Goal: Transaction & Acquisition: Purchase product/service

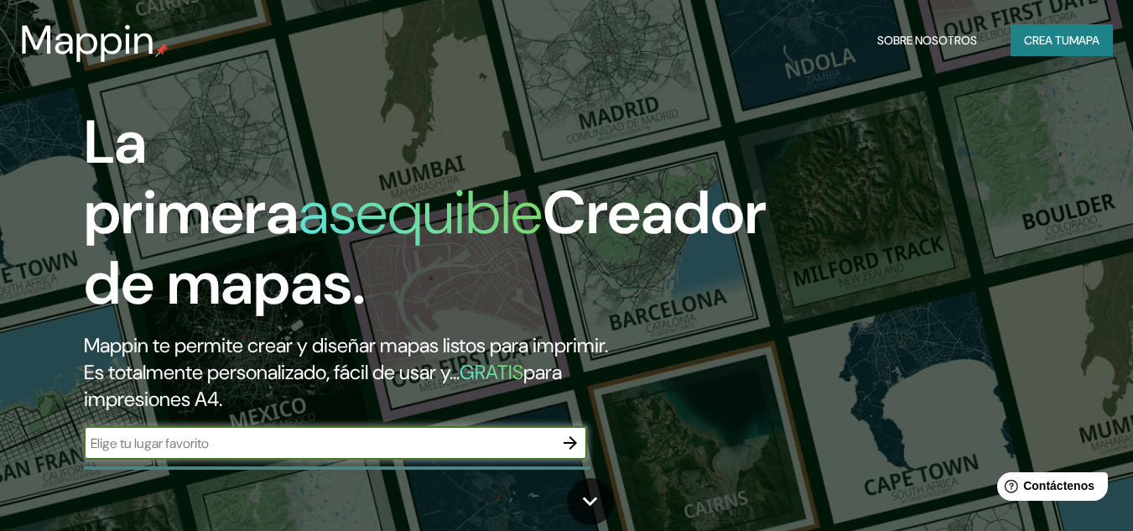
click at [211, 438] on input "text" at bounding box center [319, 443] width 470 height 19
type input "e"
type input "[PERSON_NAME][GEOGRAPHIC_DATA]"
click at [575, 442] on icon "button" at bounding box center [570, 442] width 13 height 13
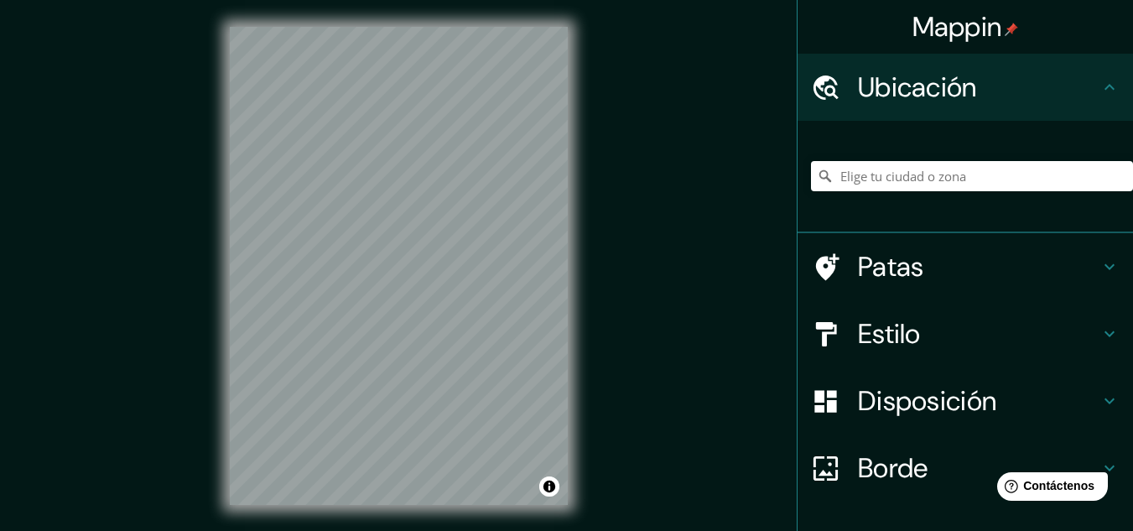
click at [996, 268] on h4 "Patas" at bounding box center [979, 267] width 242 height 34
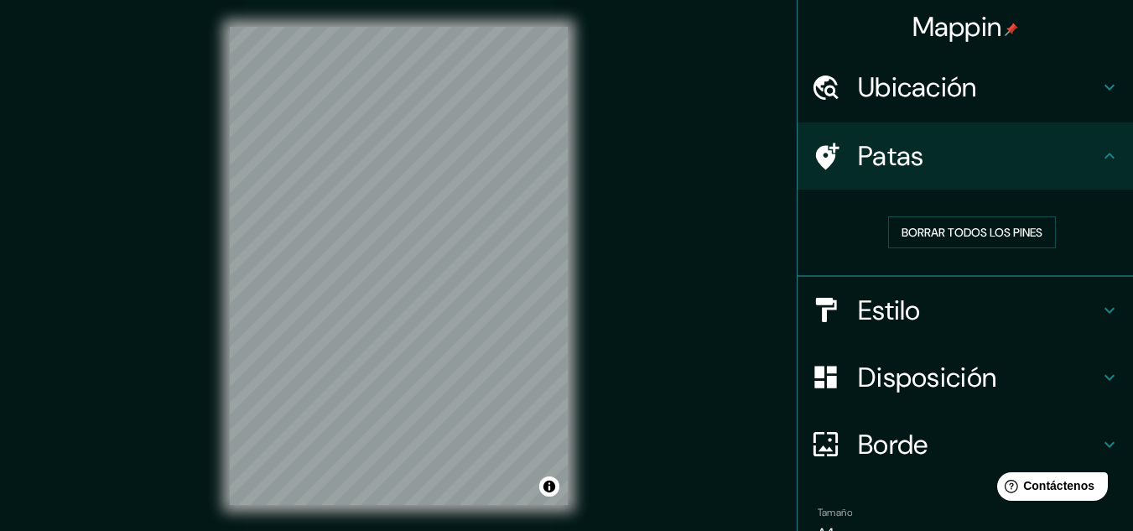
click at [973, 308] on h4 "Estilo" at bounding box center [979, 311] width 242 height 34
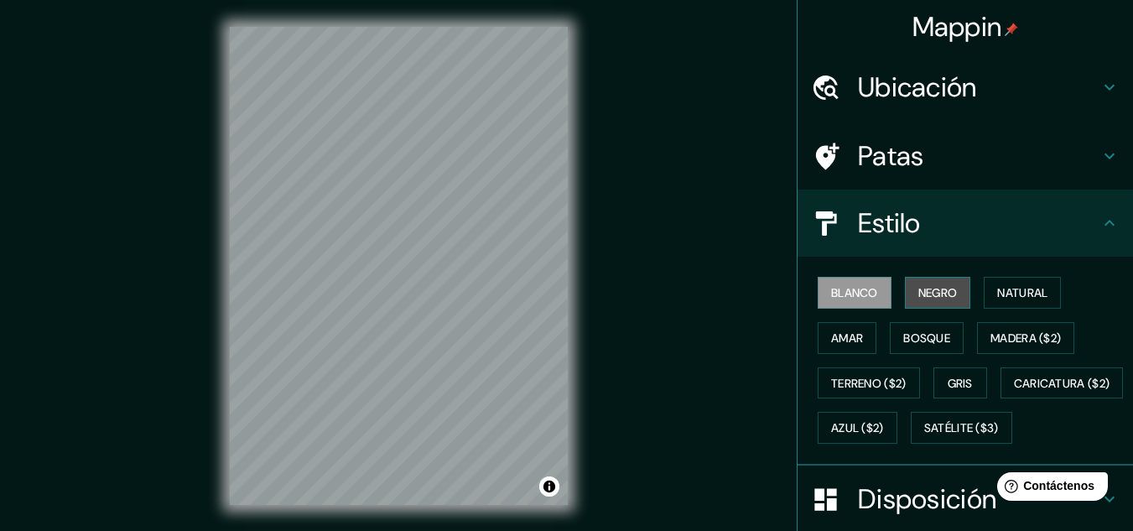
click at [934, 294] on font "Negro" at bounding box center [937, 292] width 39 height 15
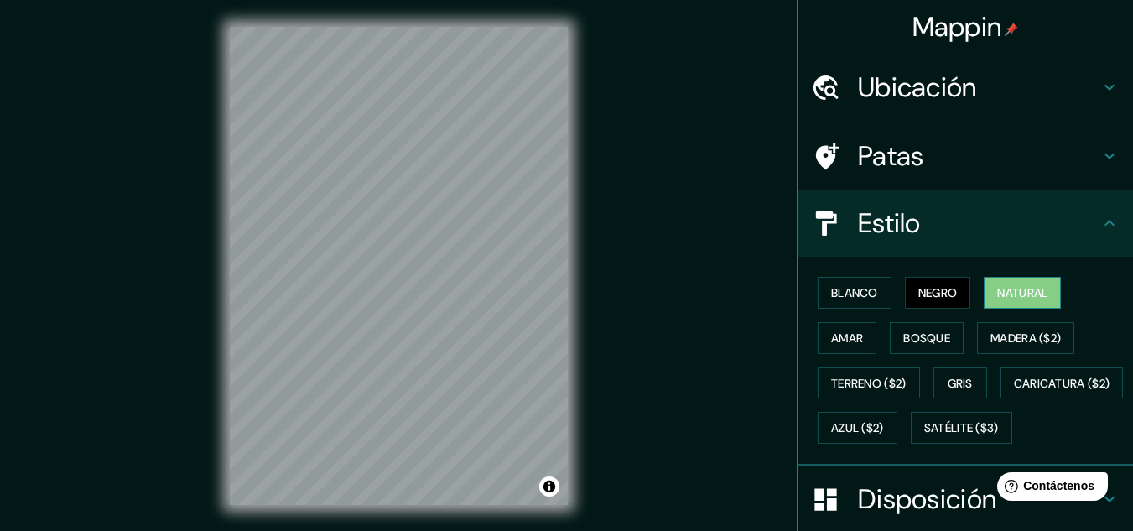
click at [1000, 297] on font "Natural" at bounding box center [1022, 292] width 50 height 15
click at [850, 339] on font "Amar" at bounding box center [847, 337] width 32 height 15
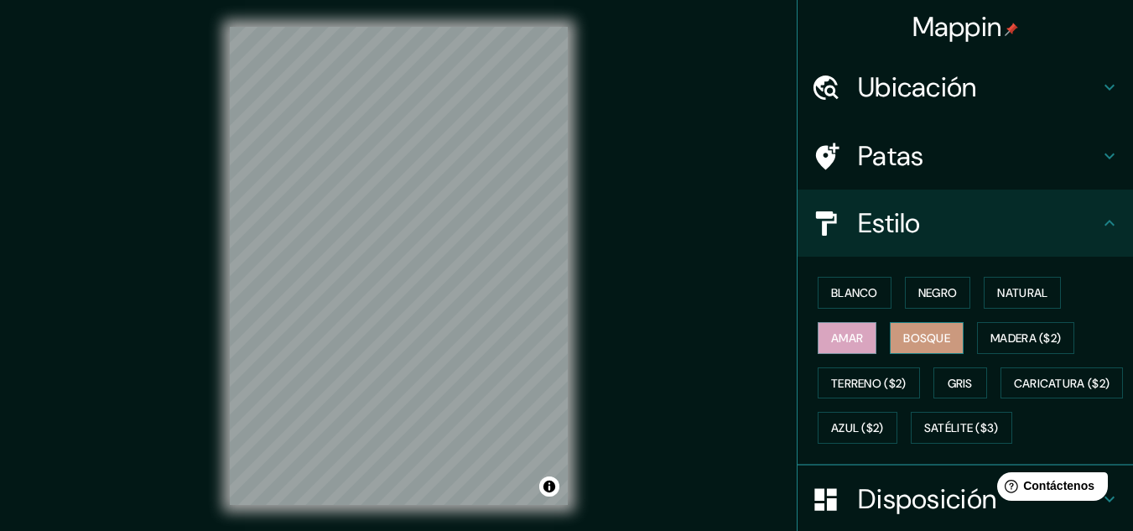
click at [903, 344] on font "Bosque" at bounding box center [926, 337] width 47 height 15
click at [1012, 337] on font "Madera ($2)" at bounding box center [1026, 337] width 70 height 15
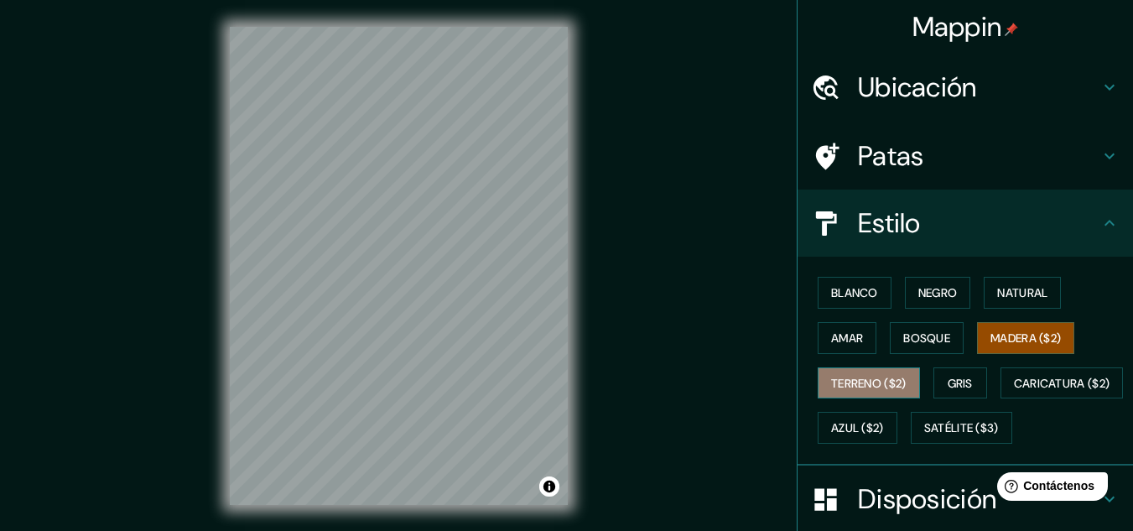
click at [859, 381] on font "Terreno ($2)" at bounding box center [868, 383] width 75 height 15
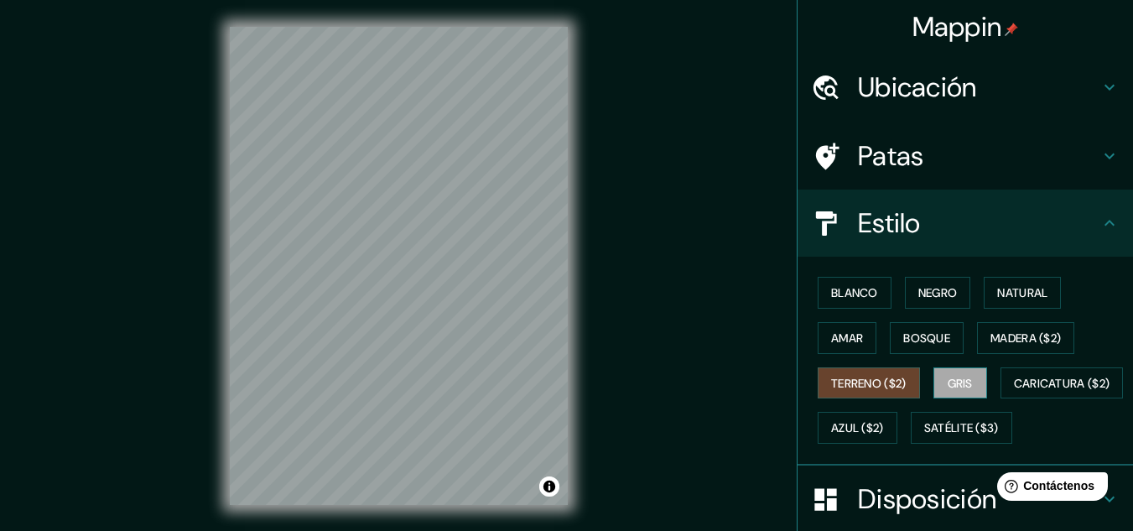
click at [953, 376] on font "Gris" at bounding box center [960, 383] width 25 height 15
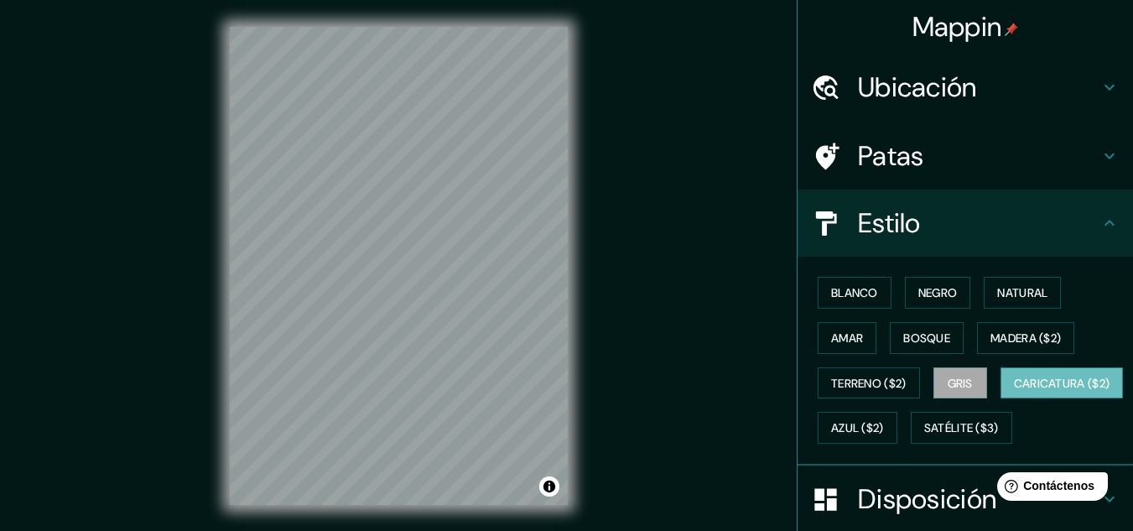
click at [1014, 391] on font "Caricatura ($2)" at bounding box center [1062, 383] width 96 height 15
click at [924, 436] on font "Satélite ($3)" at bounding box center [961, 428] width 75 height 15
